Goal: Task Accomplishment & Management: Manage account settings

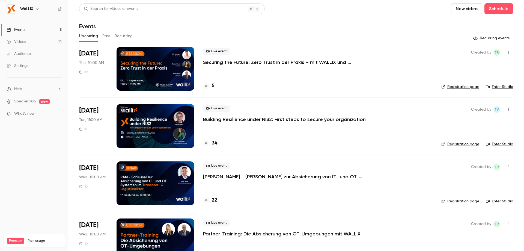
click at [165, 134] on div at bounding box center [156, 126] width 78 height 44
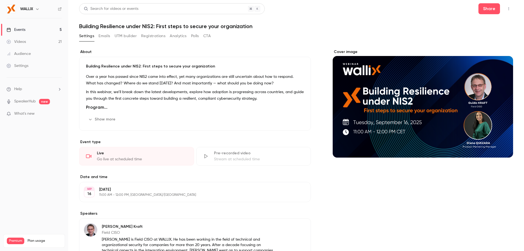
click at [141, 35] on button "Registrations" at bounding box center [153, 36] width 24 height 9
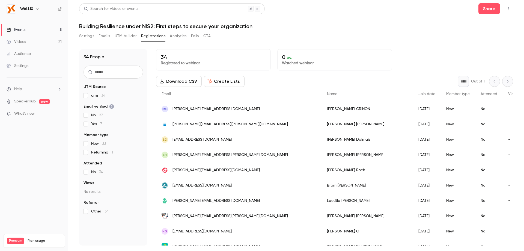
click at [91, 35] on button "Settings" at bounding box center [86, 36] width 15 height 9
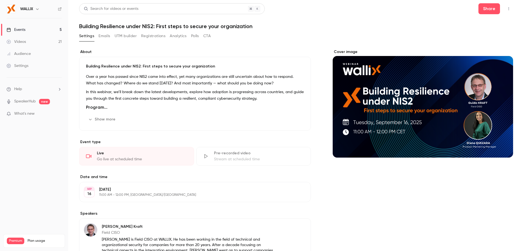
click at [159, 34] on button "Registrations" at bounding box center [153, 36] width 24 height 9
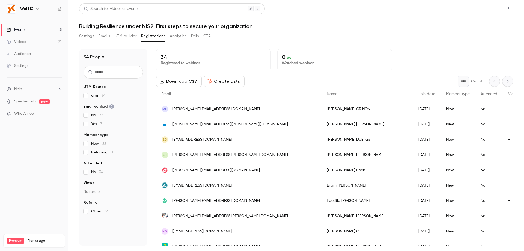
click at [481, 8] on button "Share" at bounding box center [489, 8] width 22 height 11
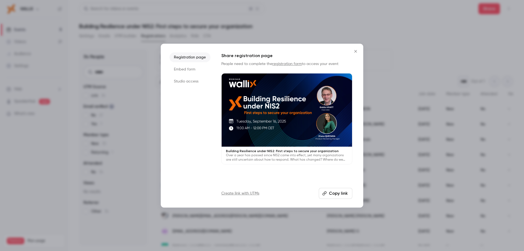
click at [332, 194] on button "Copy link" at bounding box center [336, 193] width 34 height 11
click at [360, 52] on button "Close" at bounding box center [355, 51] width 11 height 11
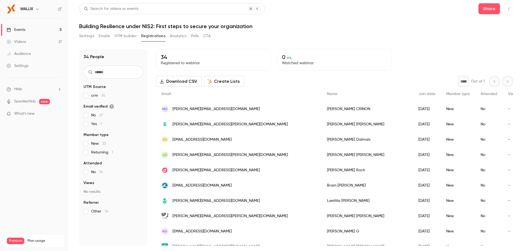
click at [91, 35] on button "Settings" at bounding box center [86, 36] width 15 height 9
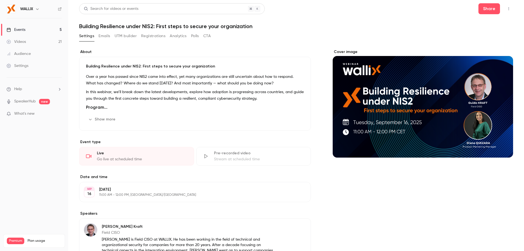
click at [112, 41] on div "Settings Emails UTM builder Registrations Analytics Polls CTA" at bounding box center [145, 37] width 132 height 11
click at [109, 36] on button "Emails" at bounding box center [104, 36] width 11 height 9
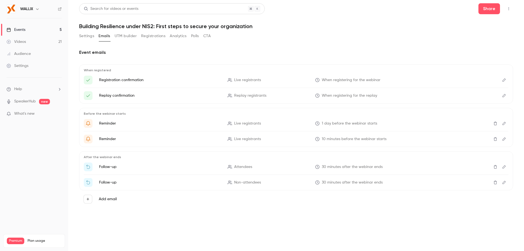
click at [122, 37] on button "UTM builder" at bounding box center [126, 36] width 22 height 9
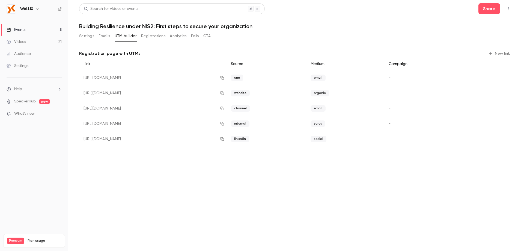
click at [145, 38] on button "Registrations" at bounding box center [153, 36] width 24 height 9
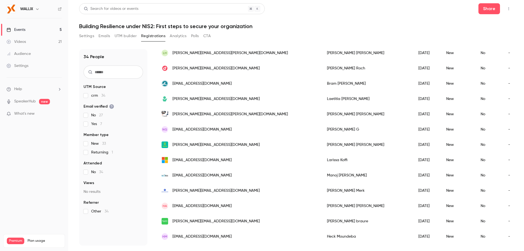
scroll to position [59, 0]
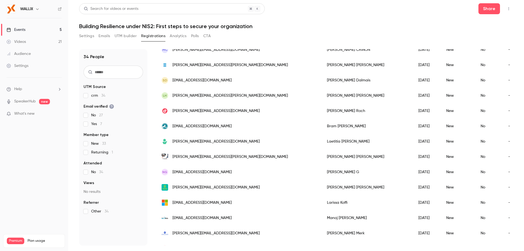
drag, startPoint x: 181, startPoint y: 35, endPoint x: 190, endPoint y: 37, distance: 9.4
click at [190, 37] on div "Settings Emails UTM builder Registrations Analytics Polls CTA" at bounding box center [145, 36] width 132 height 9
click at [191, 37] on button "Polls" at bounding box center [195, 36] width 8 height 9
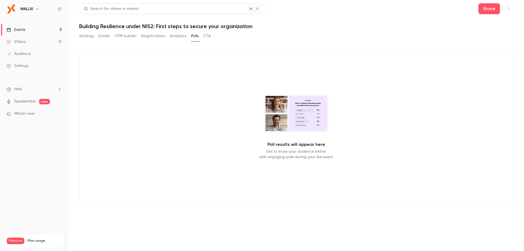
click at [89, 33] on button "Settings" at bounding box center [86, 36] width 15 height 9
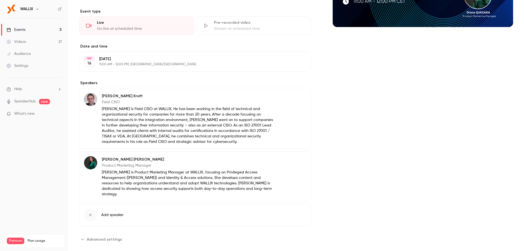
scroll to position [134, 0]
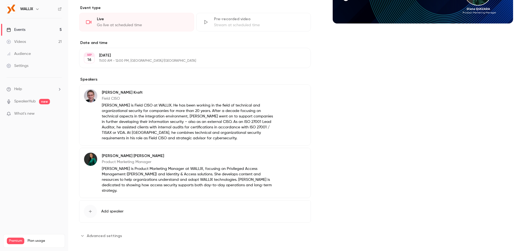
drag, startPoint x: 188, startPoint y: 153, endPoint x: 110, endPoint y: 232, distance: 111.7
click at [110, 233] on span "Advanced settings" at bounding box center [104, 236] width 35 height 6
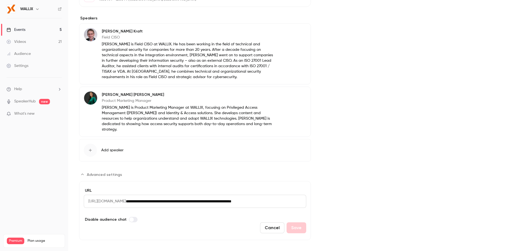
scroll to position [0, 0]
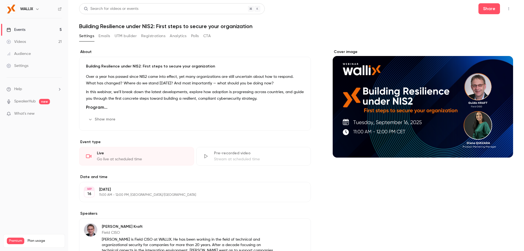
click at [109, 39] on button "Emails" at bounding box center [104, 36] width 11 height 9
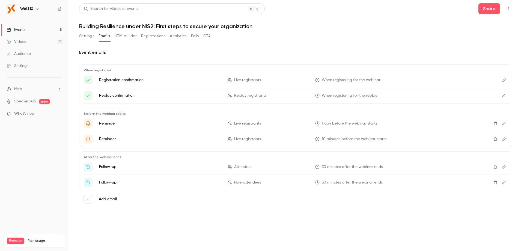
click at [140, 38] on div "Settings Emails UTM builder Registrations Analytics Polls CTA" at bounding box center [145, 36] width 132 height 9
click at [146, 39] on button "Registrations" at bounding box center [153, 36] width 24 height 9
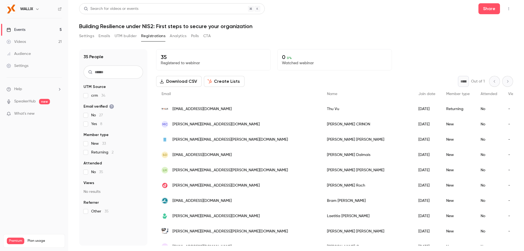
click at [175, 40] on button "Analytics" at bounding box center [178, 36] width 17 height 9
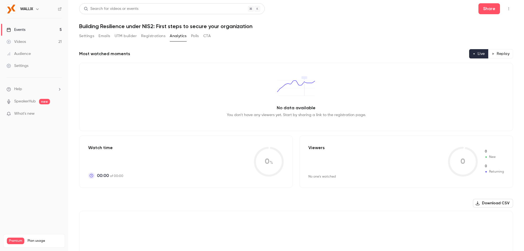
click at [194, 40] on button "Polls" at bounding box center [195, 36] width 8 height 9
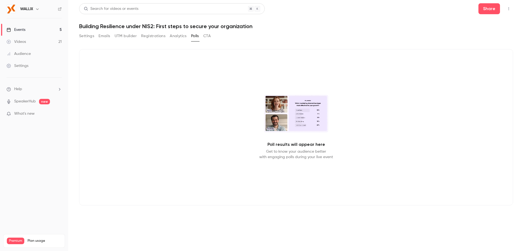
click at [204, 40] on button "CTA" at bounding box center [206, 36] width 7 height 9
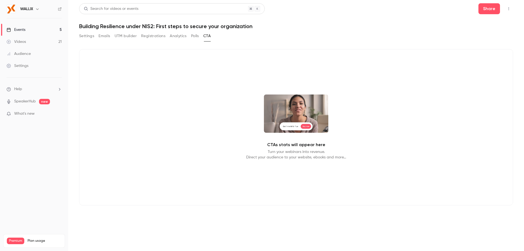
click at [504, 9] on button "button" at bounding box center [508, 8] width 9 height 9
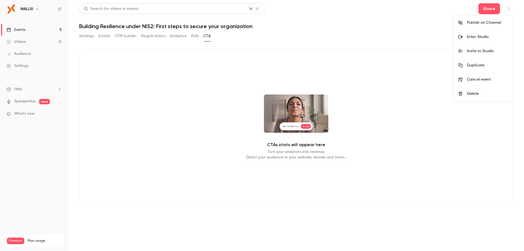
click at [397, 49] on div at bounding box center [262, 125] width 524 height 251
click at [19, 66] on div "Settings" at bounding box center [18, 65] width 22 height 5
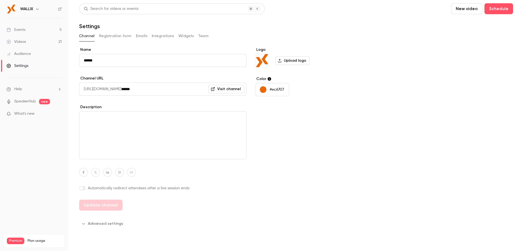
click at [130, 38] on button "Registration form" at bounding box center [115, 36] width 32 height 9
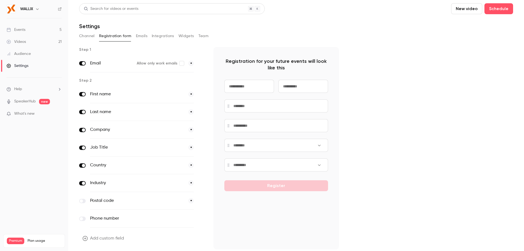
scroll to position [18, 0]
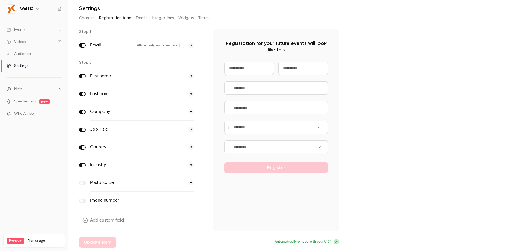
click at [96, 15] on div "Channel Registration form Emails Integrations Widgets Team" at bounding box center [296, 18] width 434 height 9
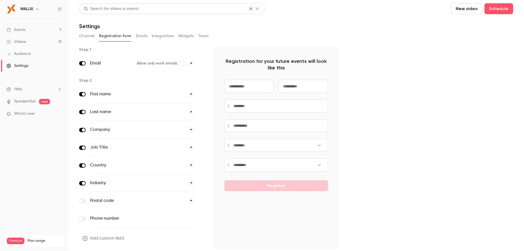
click at [83, 38] on button "Channel" at bounding box center [87, 36] width 16 height 9
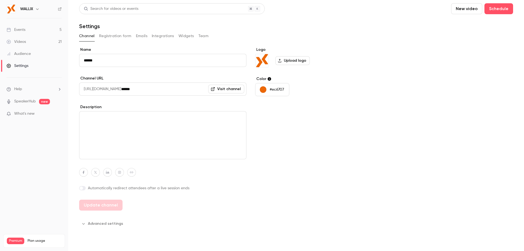
click at [23, 5] on div "WALLIX" at bounding box center [34, 8] width 55 height 9
click at [24, 8] on h6 "WALLIX" at bounding box center [26, 8] width 13 height 5
click at [13, 7] on img at bounding box center [11, 9] width 9 height 9
click at [35, 32] on link "Events 5" at bounding box center [34, 30] width 68 height 12
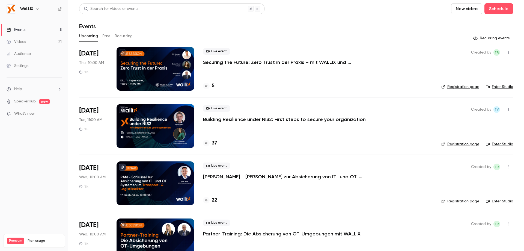
click at [135, 128] on div at bounding box center [156, 126] width 78 height 44
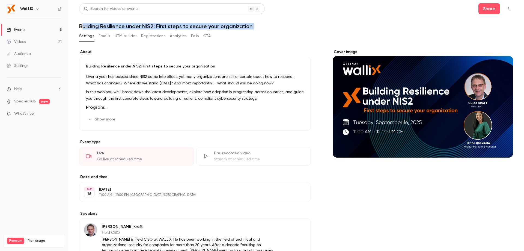
drag, startPoint x: 78, startPoint y: 23, endPoint x: 252, endPoint y: 31, distance: 174.3
click at [252, 31] on main "Search for videos or events Share Building Resilience under NIS2: First steps t…" at bounding box center [296, 125] width 456 height 251
copy div "Building Resilience under NIS2: First steps to secure your organization Setting…"
click at [96, 116] on button "Show more" at bounding box center [102, 119] width 33 height 9
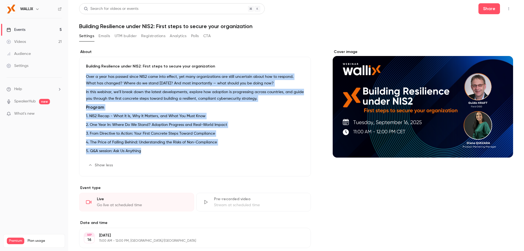
drag, startPoint x: 85, startPoint y: 72, endPoint x: 166, endPoint y: 148, distance: 111.2
click at [166, 148] on div "Building Resilience under NIS2: First steps to secure your organization Over a …" at bounding box center [195, 117] width 232 height 120
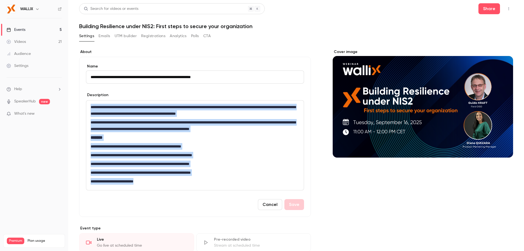
drag, startPoint x: 91, startPoint y: 106, endPoint x: 148, endPoint y: 181, distance: 93.9
click at [148, 181] on div "**********" at bounding box center [194, 145] width 217 height 90
copy div "**********"
click at [147, 39] on button "Registrations" at bounding box center [153, 36] width 24 height 9
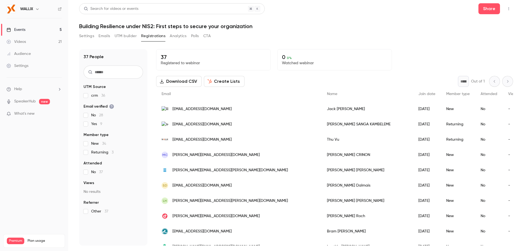
click at [136, 37] on button "UTM builder" at bounding box center [126, 36] width 22 height 9
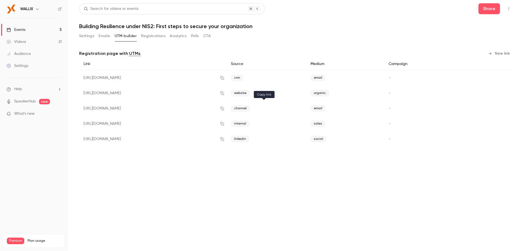
click at [224, 109] on icon "button" at bounding box center [222, 108] width 4 height 4
click at [224, 123] on icon "button" at bounding box center [222, 124] width 4 height 4
